Goal: Information Seeking & Learning: Find specific page/section

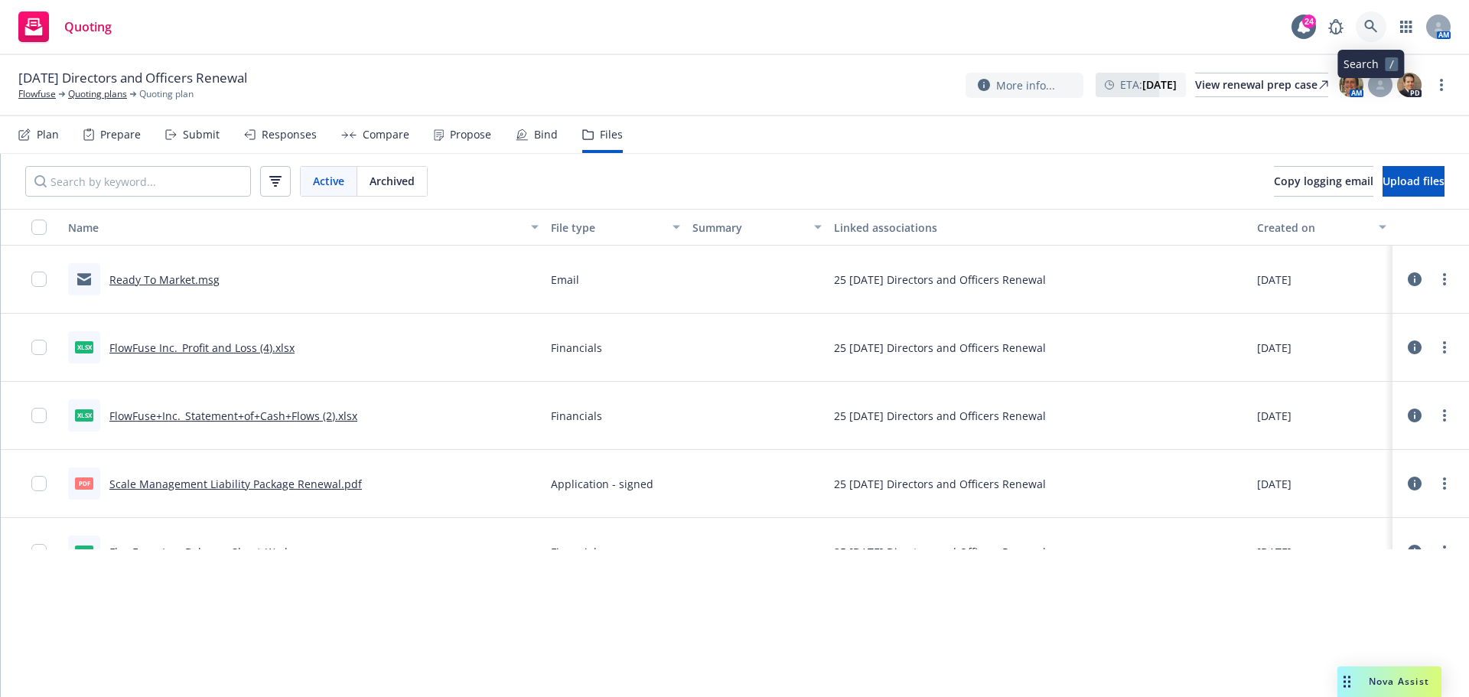
click at [1175, 27] on icon at bounding box center [1371, 27] width 14 height 14
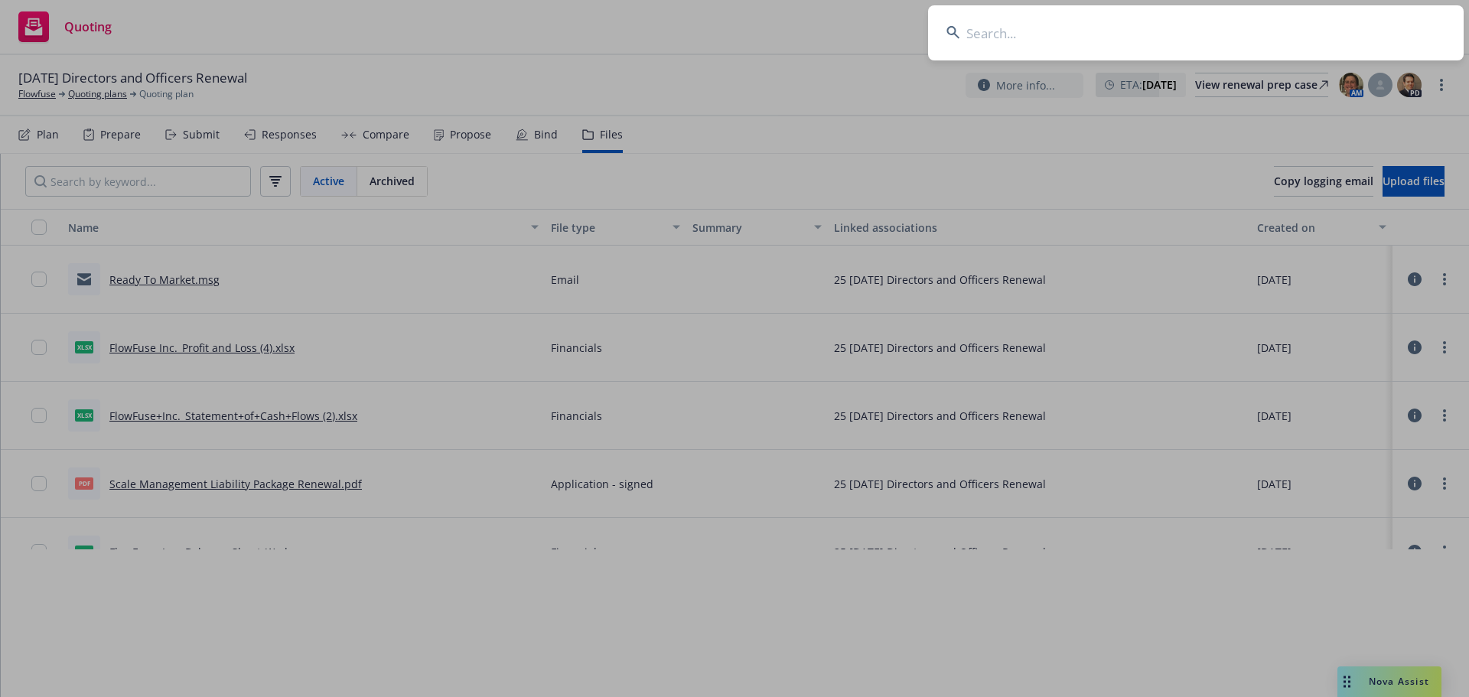
click at [1175, 24] on input at bounding box center [1196, 32] width 536 height 55
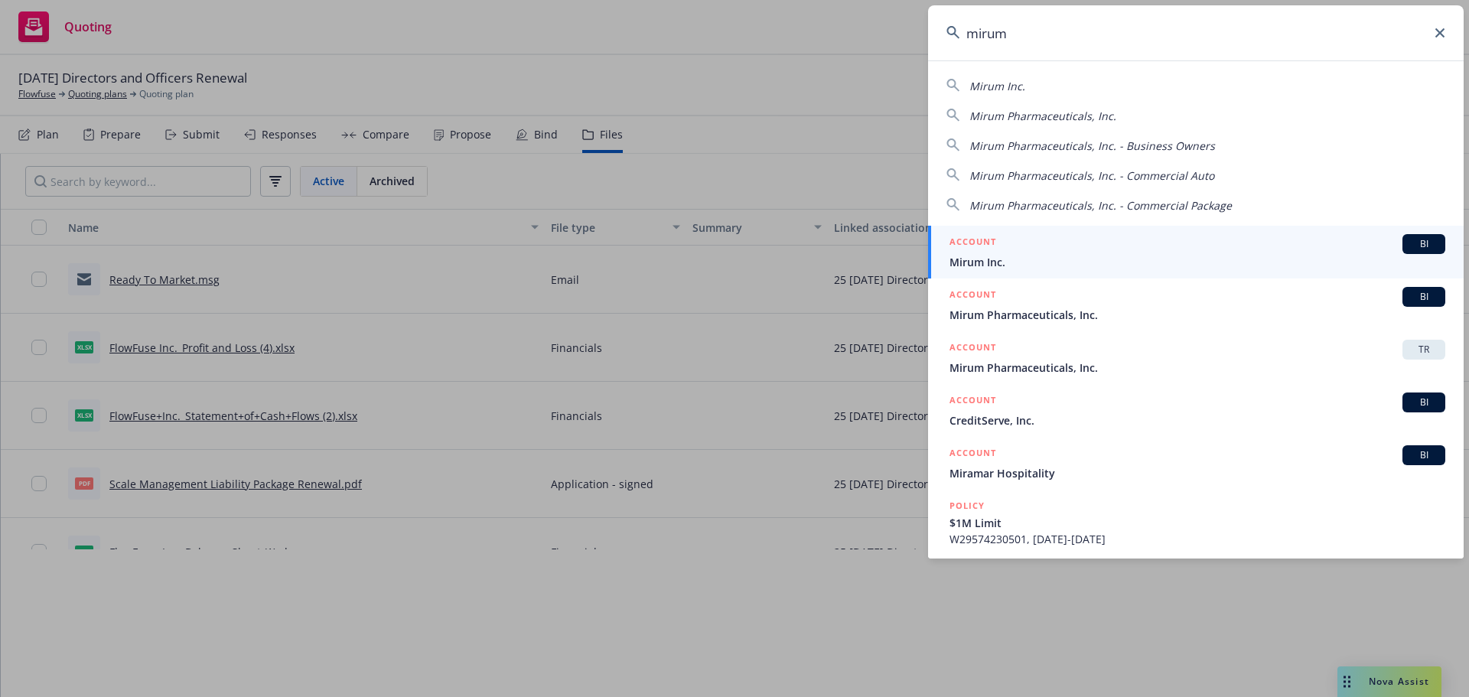
type input "mirum"
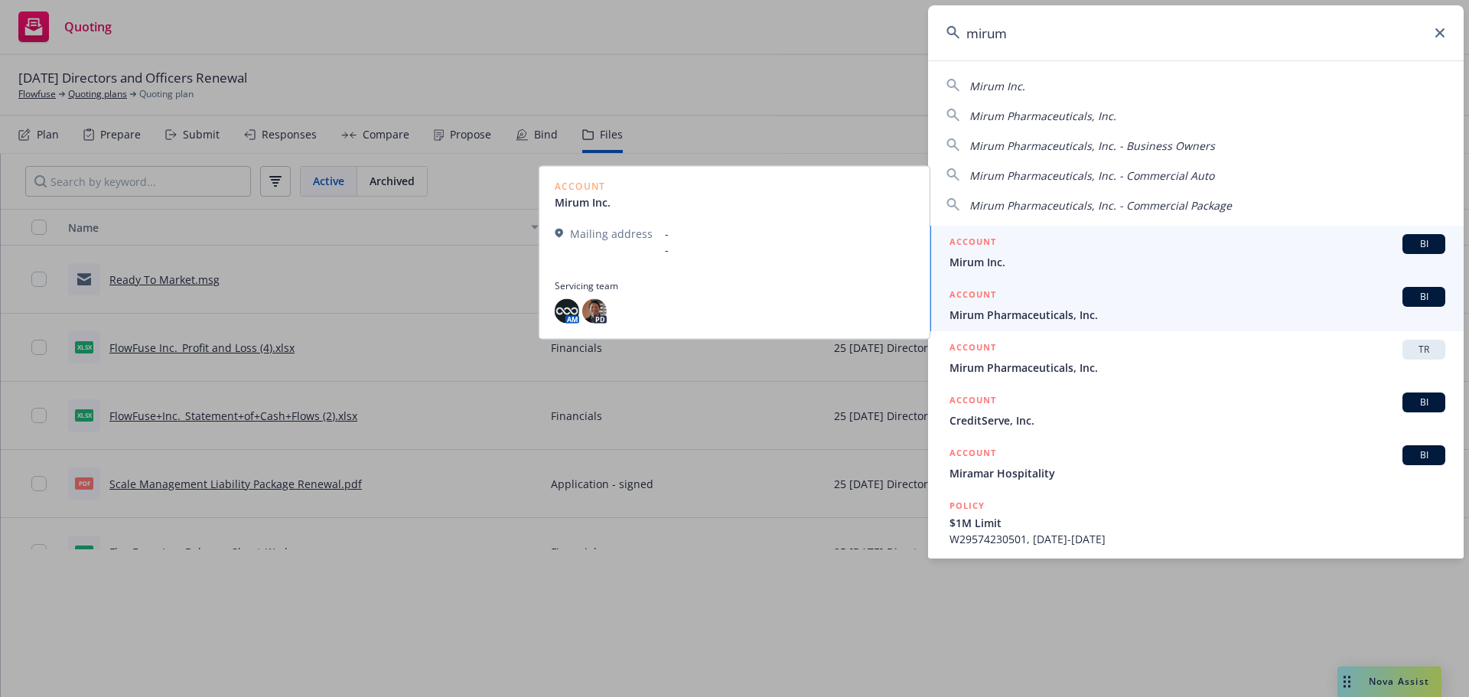
click at [1075, 313] on span "Mirum Pharmaceuticals, Inc." at bounding box center [1198, 315] width 496 height 16
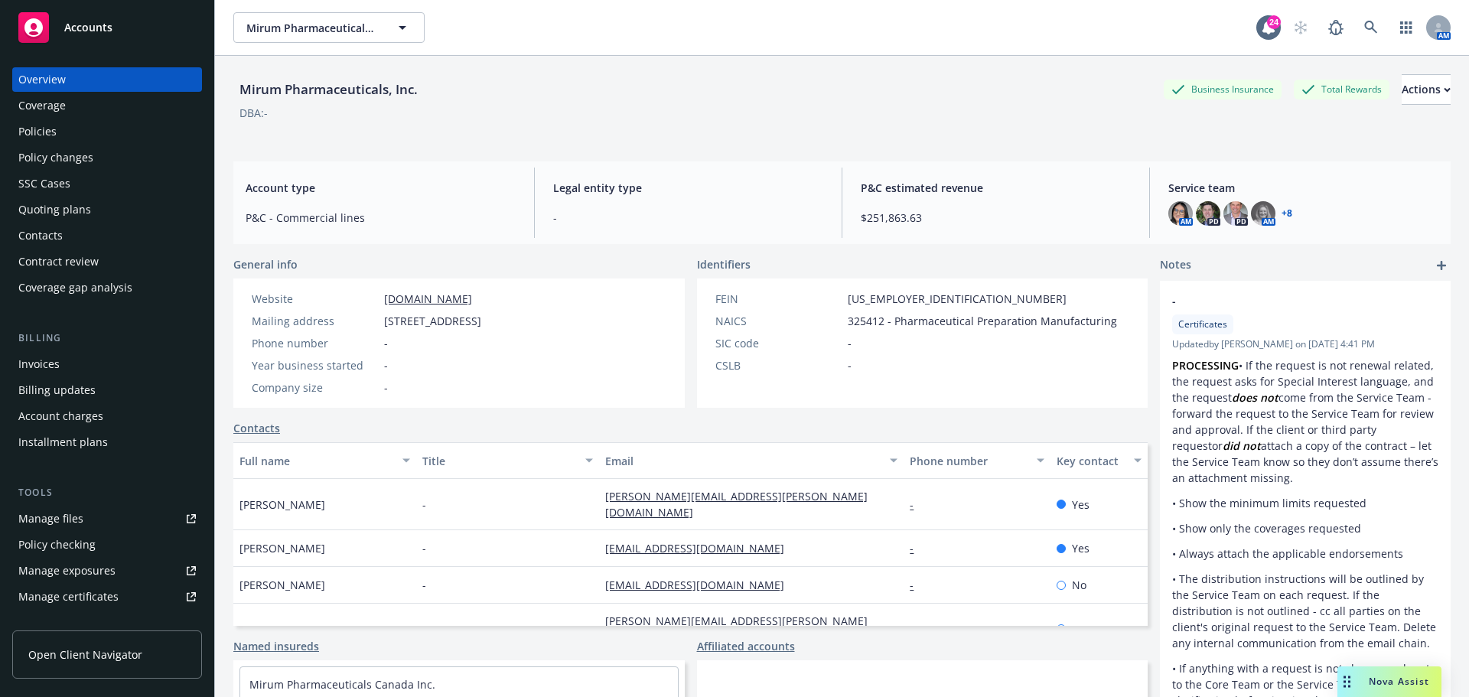
click at [87, 135] on div "Policies" at bounding box center [107, 131] width 178 height 24
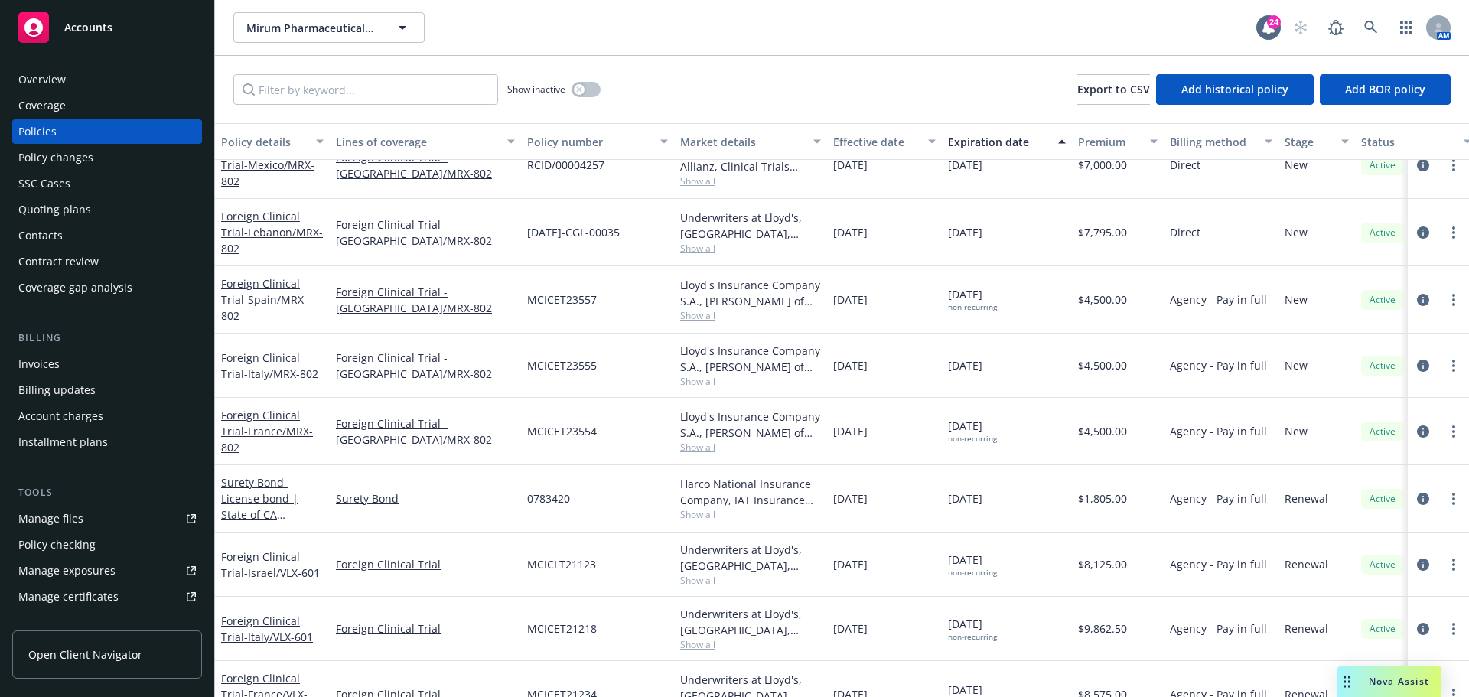
scroll to position [1377, 0]
